Goal: Information Seeking & Learning: Learn about a topic

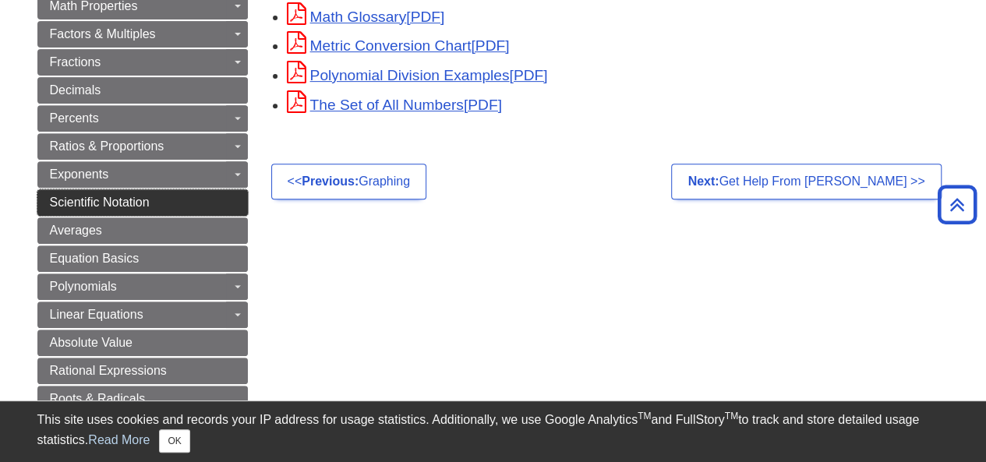
scroll to position [262, 0]
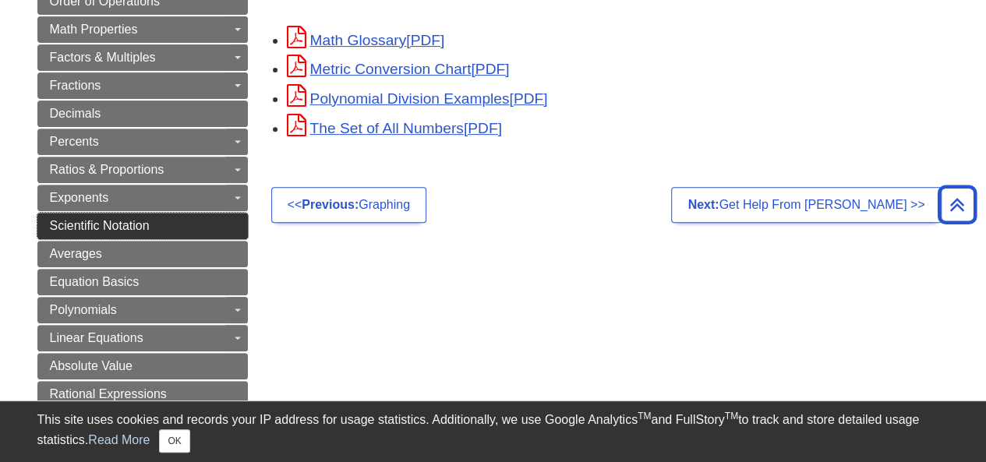
click at [129, 219] on span "Scientific Notation" at bounding box center [100, 225] width 100 height 13
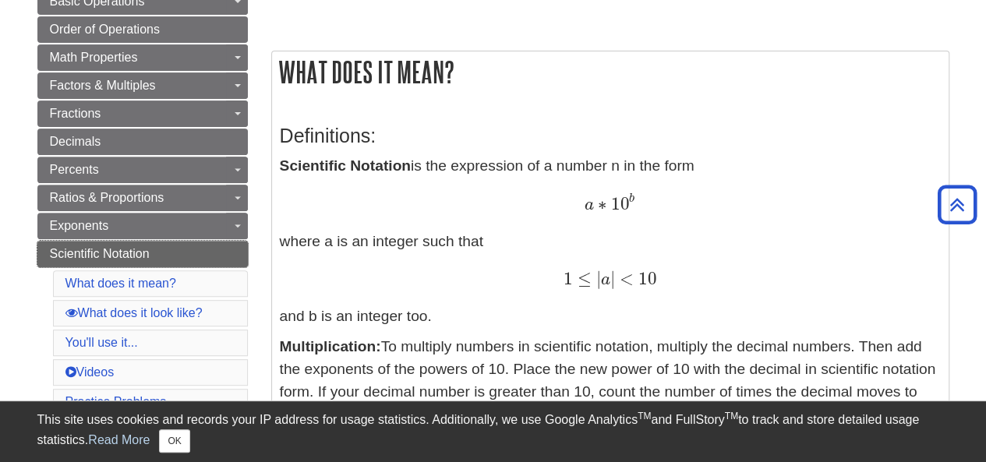
click at [183, 245] on link "Scientific Notation" at bounding box center [142, 254] width 210 height 26
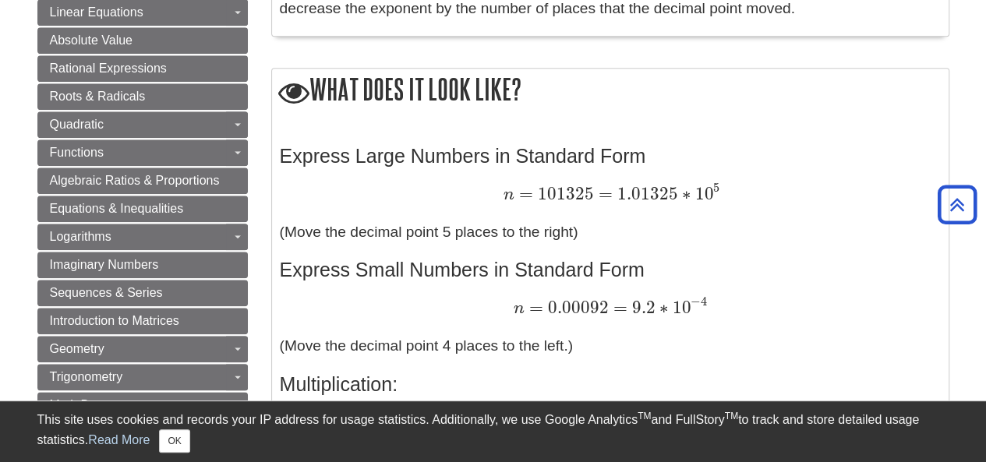
scroll to position [623, 0]
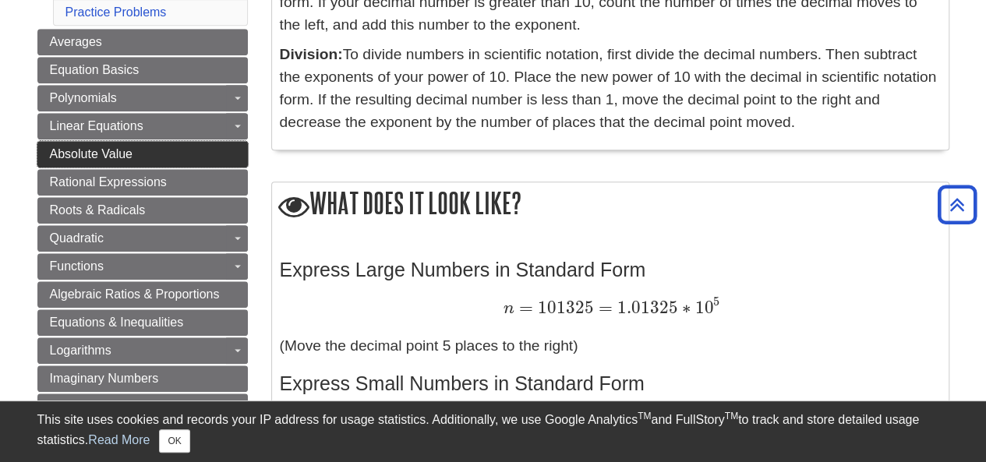
click at [115, 150] on span "Absolute Value" at bounding box center [91, 153] width 83 height 13
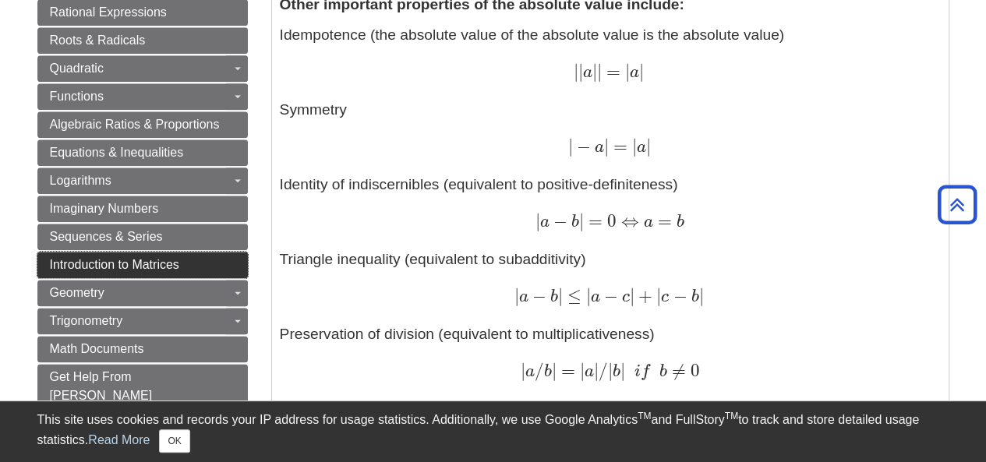
scroll to position [857, 0]
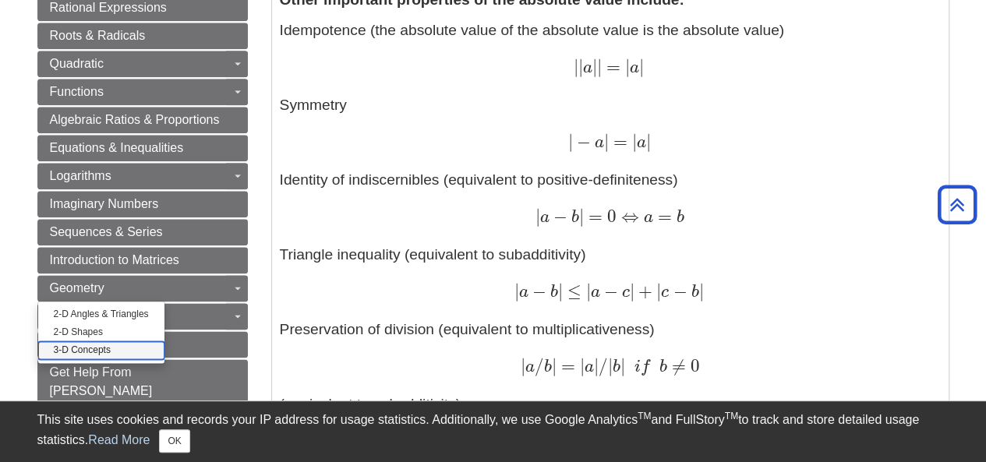
click at [115, 341] on link "3-D Concepts" at bounding box center [101, 350] width 126 height 18
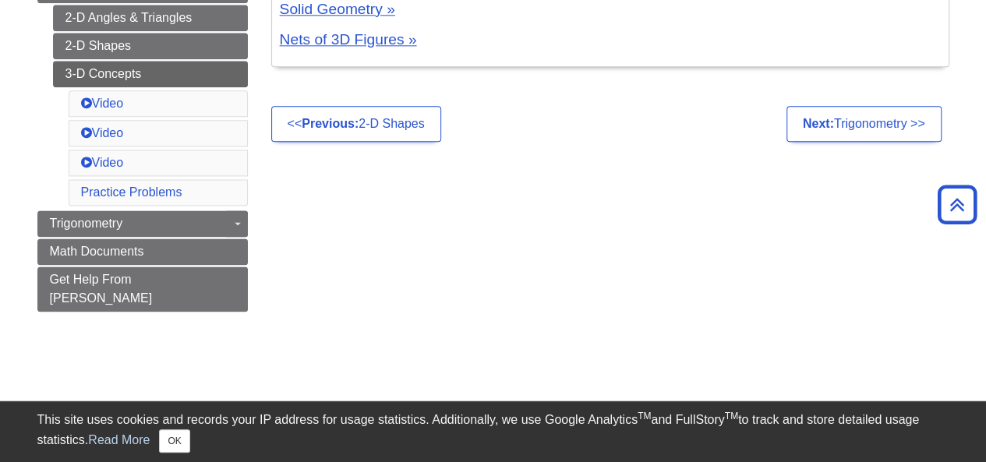
scroll to position [1013, 0]
